Goal: Obtain resource: Download file/media

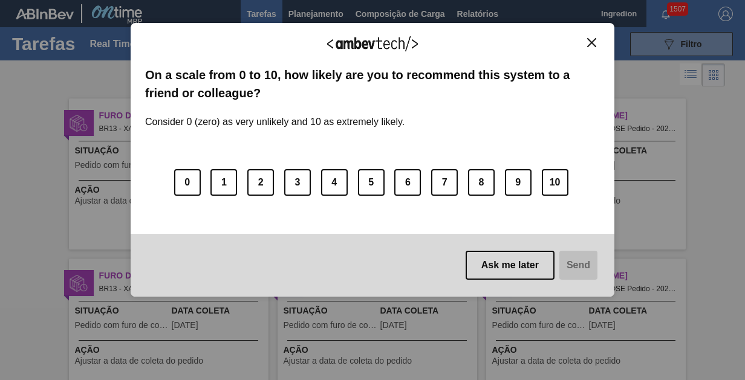
click at [591, 42] on img "Close" at bounding box center [591, 42] width 9 height 9
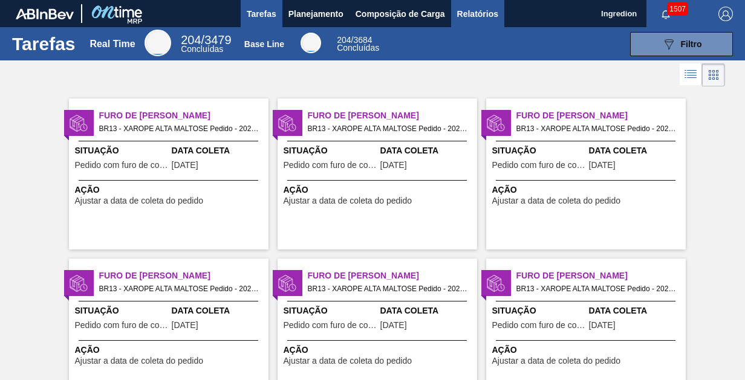
click at [476, 13] on span "Relatórios" at bounding box center [477, 14] width 41 height 15
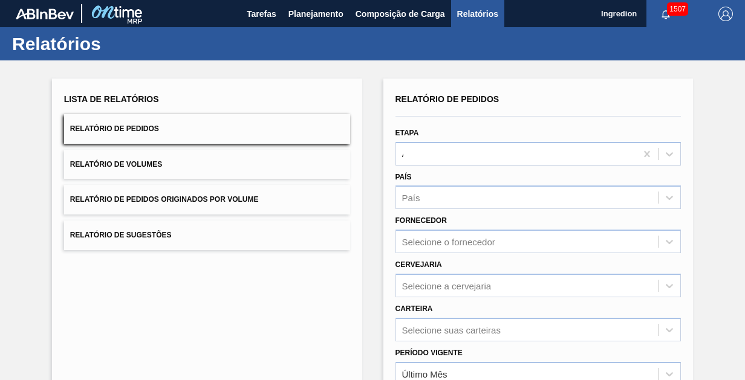
type input "Aguardando Faturamento"
type input "Xarope"
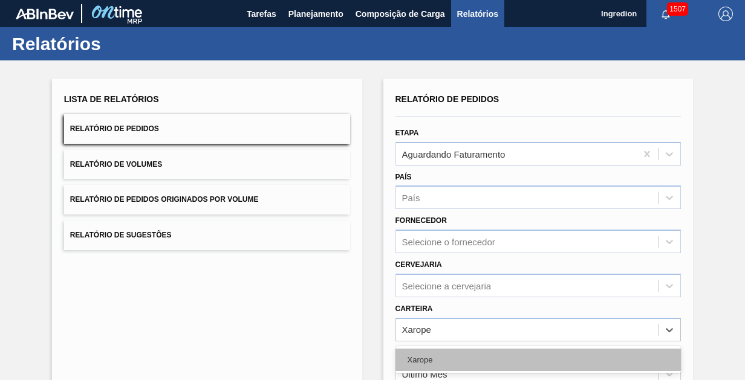
click at [537, 349] on div "Xarope" at bounding box center [538, 360] width 286 height 22
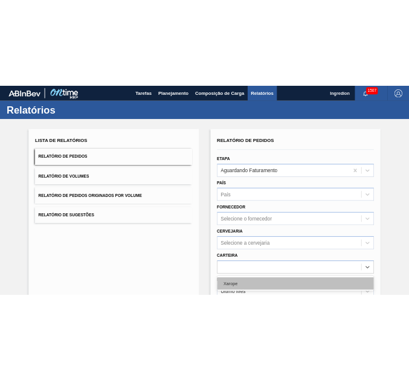
scroll to position [151, 0]
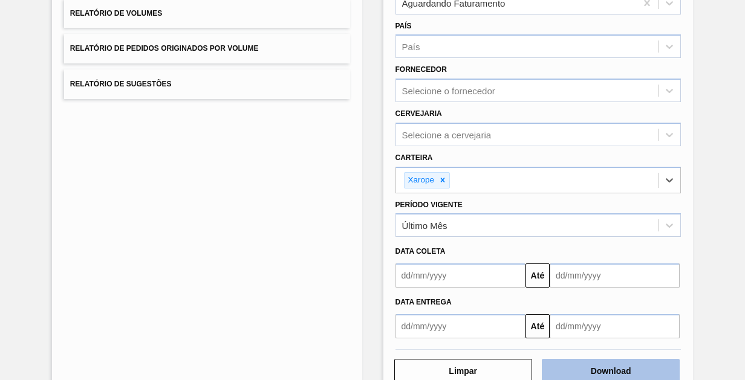
click at [609, 369] on button "Download" at bounding box center [611, 371] width 138 height 24
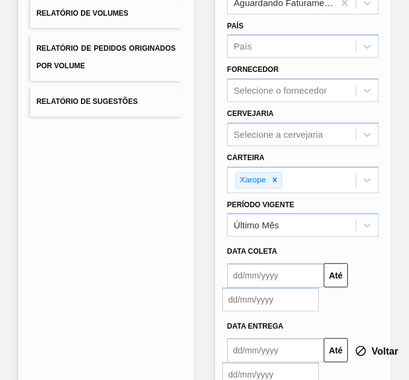
scroll to position [0, 0]
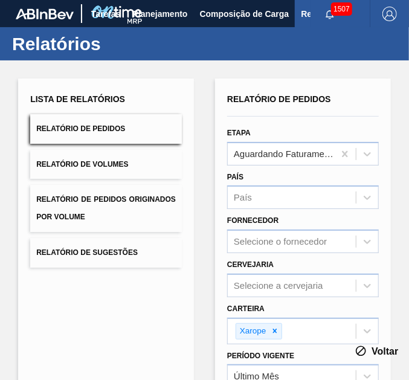
click at [328, 18] on icon "button" at bounding box center [330, 15] width 10 height 10
